Goal: Information Seeking & Learning: Learn about a topic

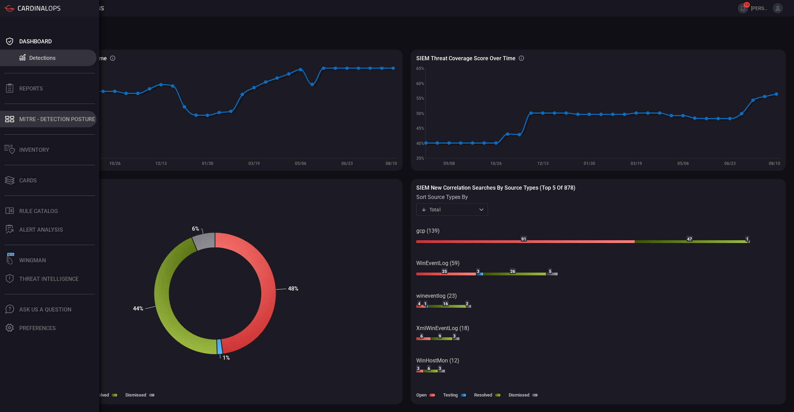
click at [10, 120] on icon at bounding box center [12, 121] width 4 height 3
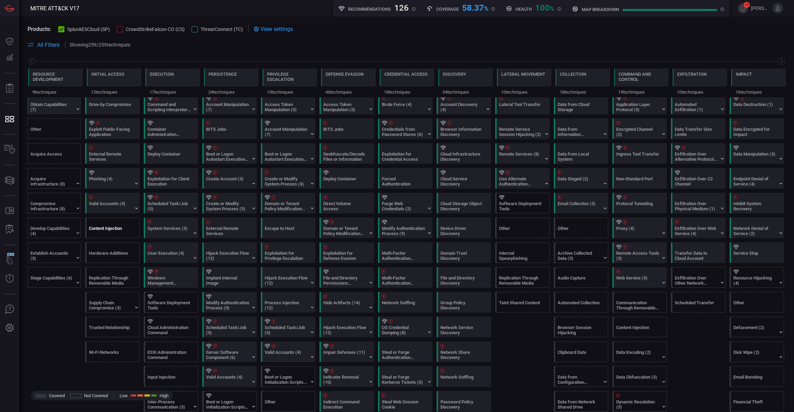
scroll to position [40, 0]
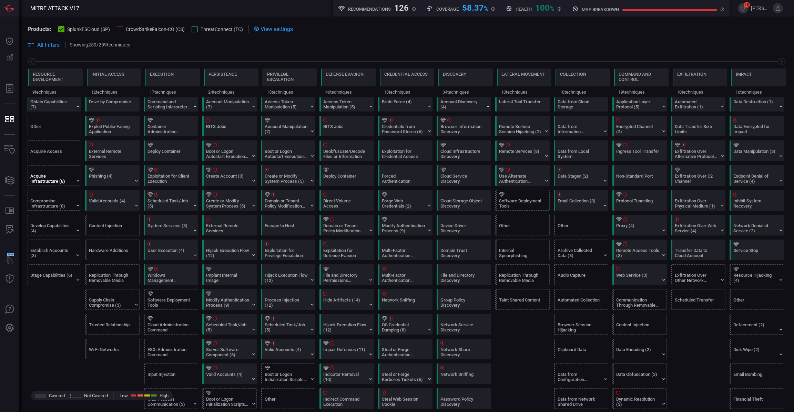
click at [57, 180] on div "Acquire Infrastructure (8)" at bounding box center [51, 179] width 43 height 10
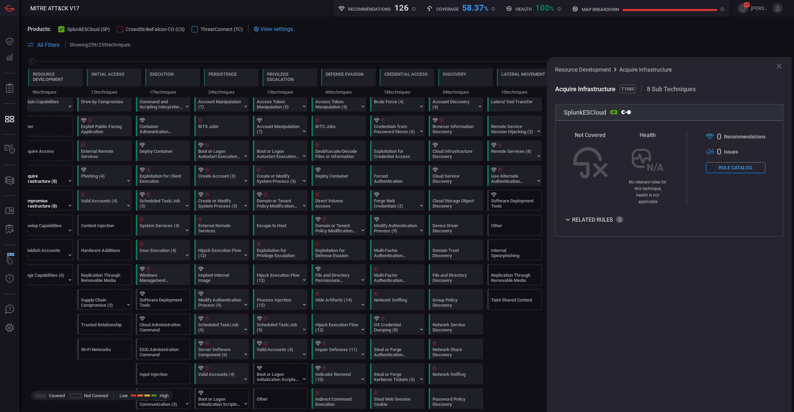
click at [55, 205] on div "Compromise Infrastructure (8)" at bounding box center [43, 203] width 43 height 10
click at [119, 29] on div at bounding box center [120, 29] width 6 height 6
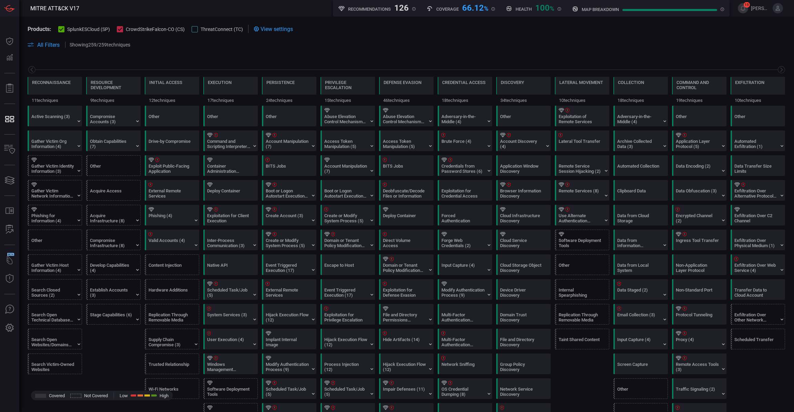
scroll to position [0, 68]
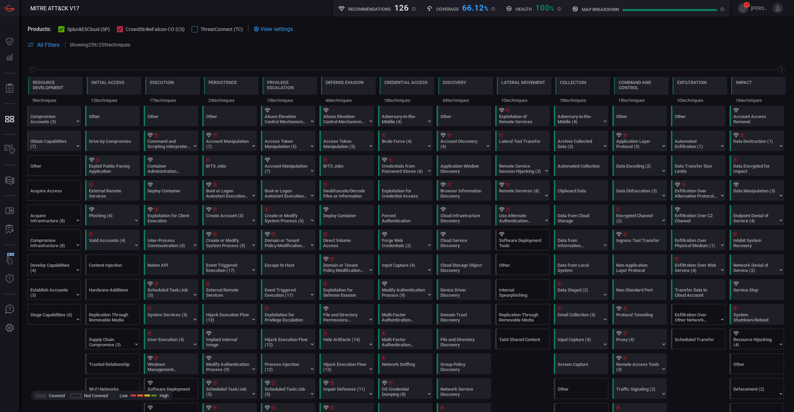
click at [62, 32] on div at bounding box center [61, 29] width 6 height 6
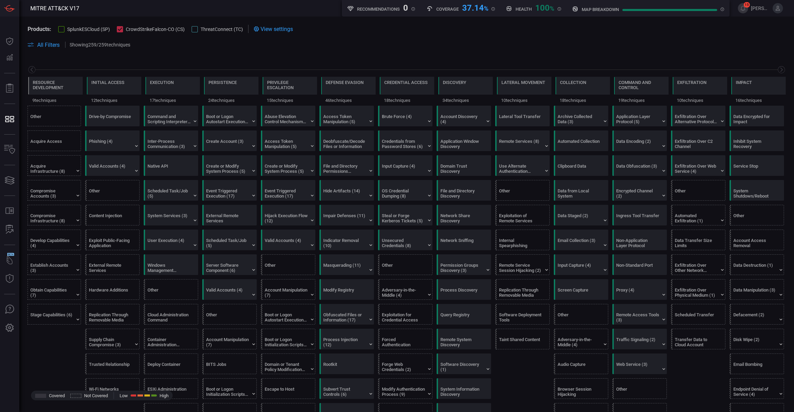
click at [193, 29] on div at bounding box center [195, 29] width 6 height 6
click at [118, 29] on icon at bounding box center [120, 29] width 4 height 3
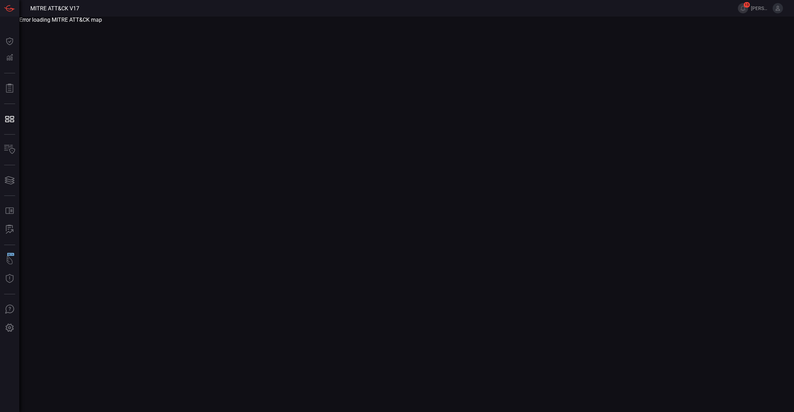
click at [358, 117] on main "Error loading MITRE ATT&CK map" at bounding box center [397, 215] width 794 height 396
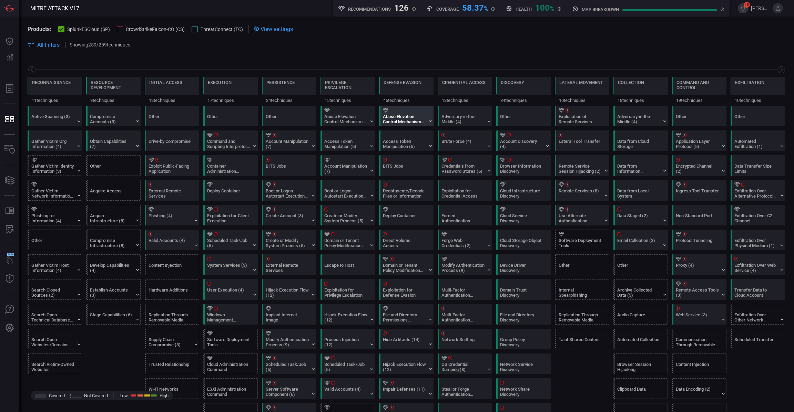
scroll to position [0, 68]
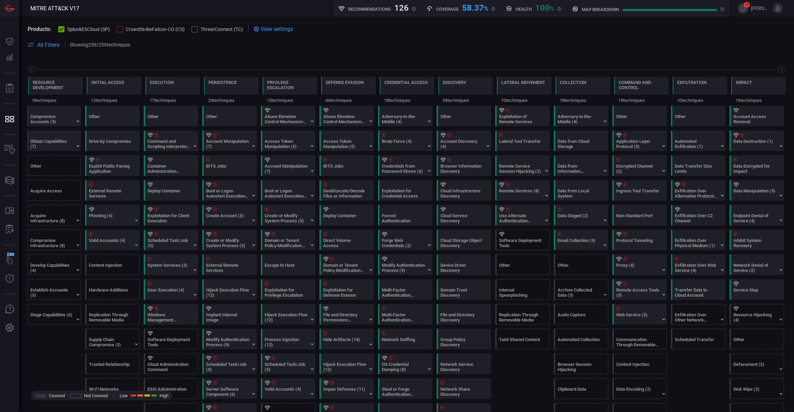
click at [194, 31] on div at bounding box center [195, 29] width 6 height 6
click at [63, 27] on div at bounding box center [61, 29] width 6 height 6
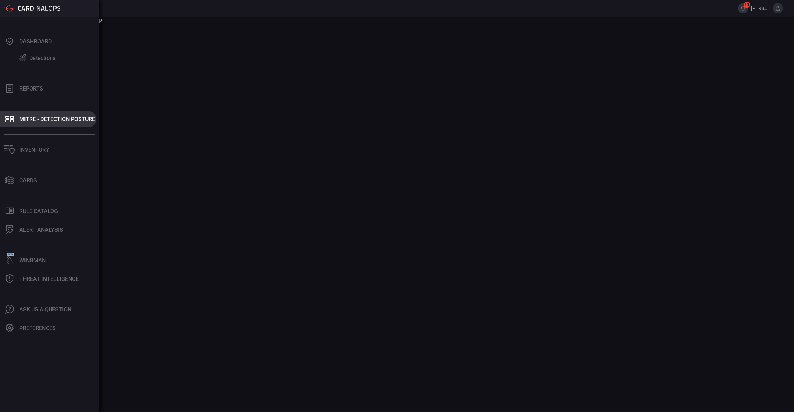
click at [22, 115] on button "MITRE - Detection Posture" at bounding box center [48, 119] width 96 height 17
click at [34, 122] on div "MITRE - Detection Posture" at bounding box center [57, 119] width 76 height 7
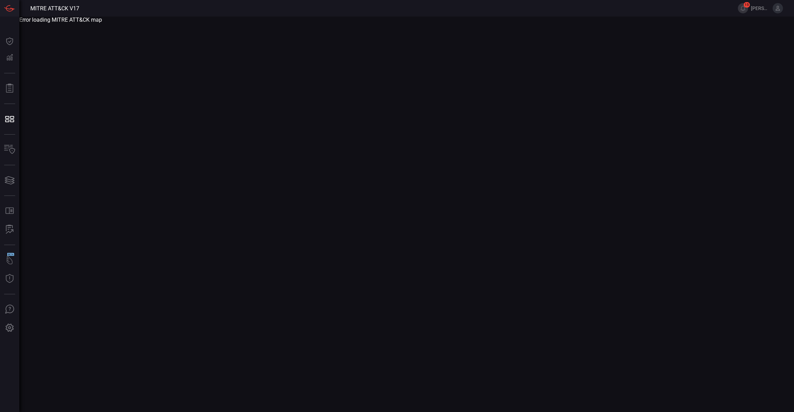
click at [229, 144] on main "Error loading MITRE ATT&CK map" at bounding box center [397, 215] width 794 height 396
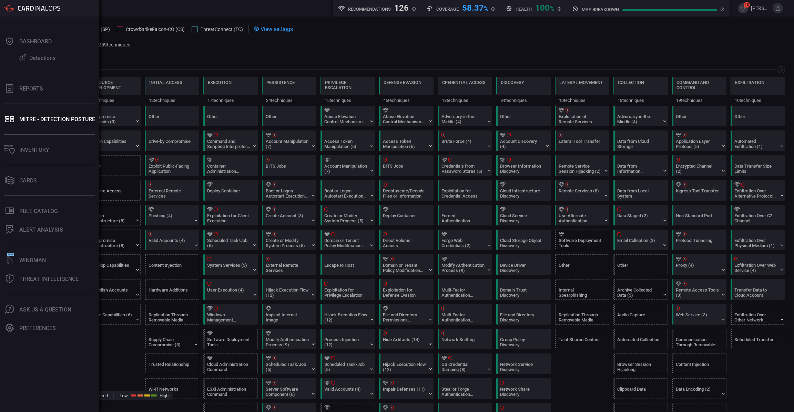
scroll to position [0, 68]
